Goal: Transaction & Acquisition: Purchase product/service

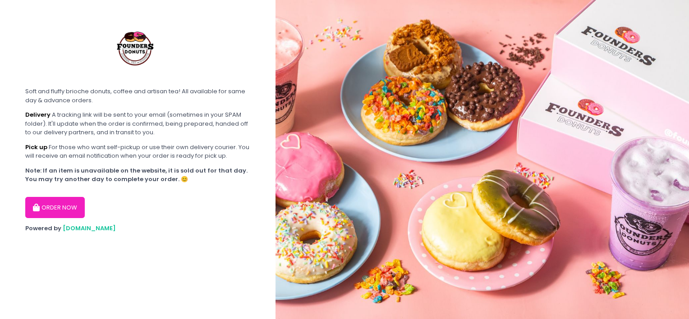
click at [68, 214] on button "ORDER NOW" at bounding box center [55, 208] width 60 height 22
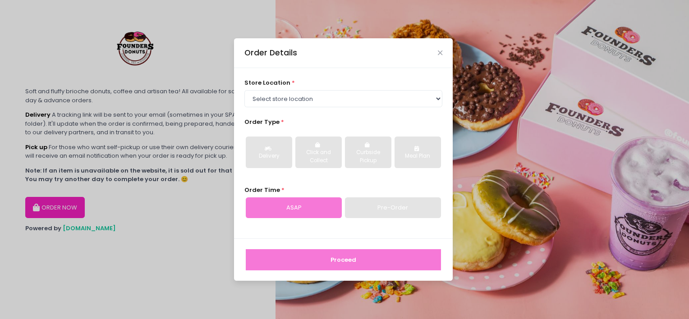
click at [309, 203] on div "ASAP" at bounding box center [294, 208] width 96 height 21
click at [346, 100] on select "Select store location Founders Donuts - [PERSON_NAME] Founders Donuts - [GEOGRA…" at bounding box center [344, 98] width 198 height 17
select select "61a2022e41b39c710272d16a"
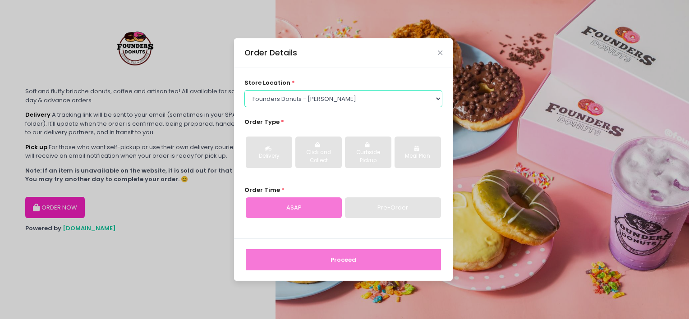
click at [245, 90] on select "Select store location Founders Donuts - [PERSON_NAME] Founders Donuts - [GEOGRA…" at bounding box center [344, 98] width 198 height 17
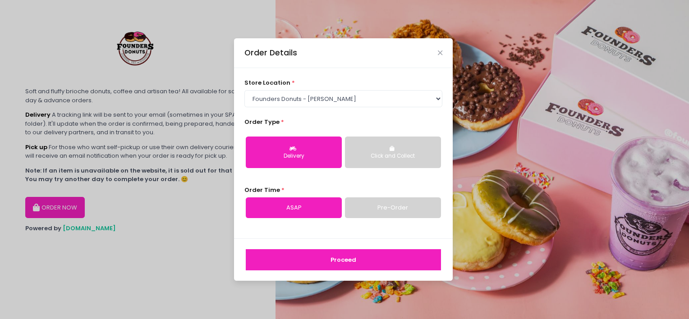
click at [294, 206] on link "ASAP" at bounding box center [294, 208] width 96 height 21
click at [318, 202] on link "ASAP" at bounding box center [294, 208] width 96 height 21
click at [365, 103] on select "Select store location Founders Donuts - [PERSON_NAME] Founders Donuts - [GEOGRA…" at bounding box center [344, 98] width 198 height 17
click at [245, 90] on select "Select store location Founders Donuts - [PERSON_NAME] Founders Donuts - [GEOGRA…" at bounding box center [344, 98] width 198 height 17
click at [302, 258] on button "Proceed" at bounding box center [343, 260] width 195 height 22
